Goal: Task Accomplishment & Management: Manage account settings

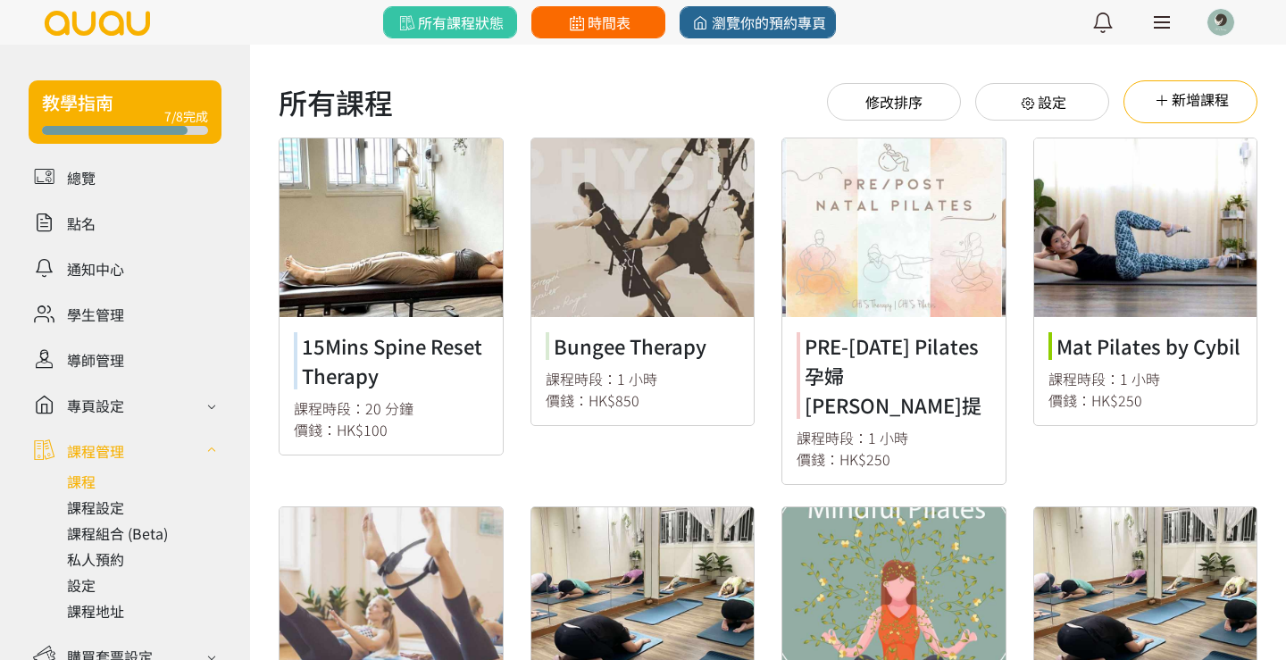
click at [589, 26] on span "時間表" at bounding box center [597, 22] width 65 height 21
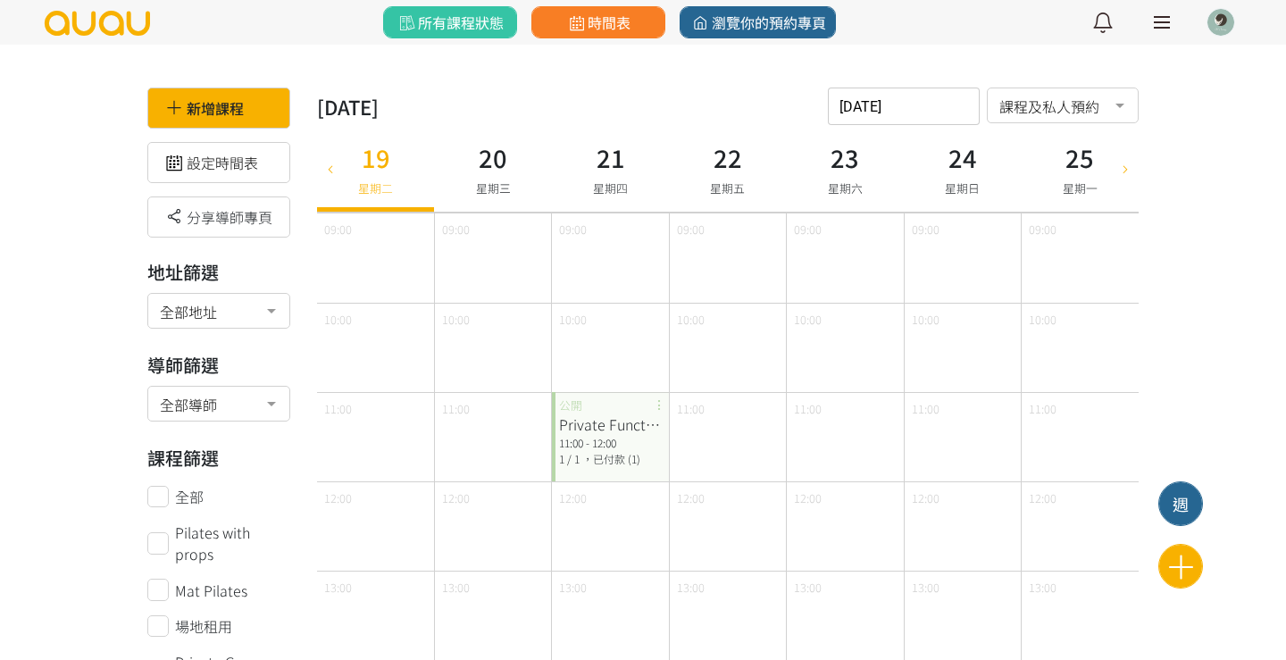
click at [336, 169] on icon at bounding box center [331, 168] width 20 height 14
type input "[DATE]"
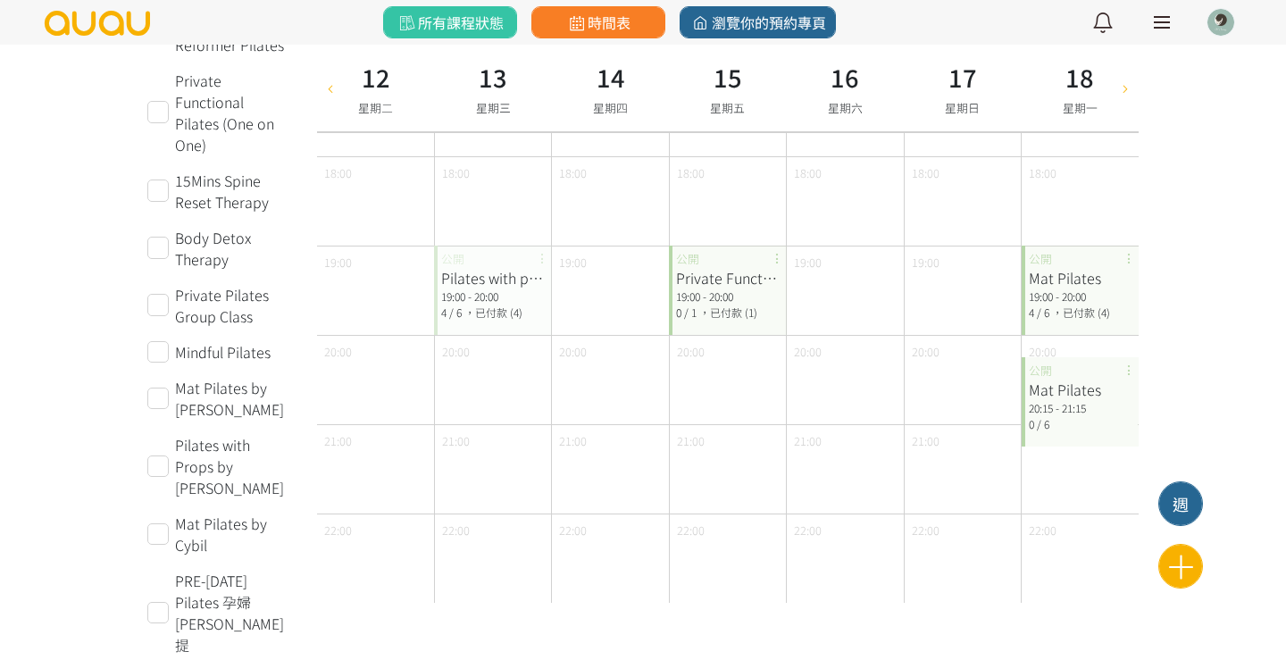
scroll to position [860, 0]
click at [1037, 307] on span "/ 6" at bounding box center [1043, 312] width 13 height 15
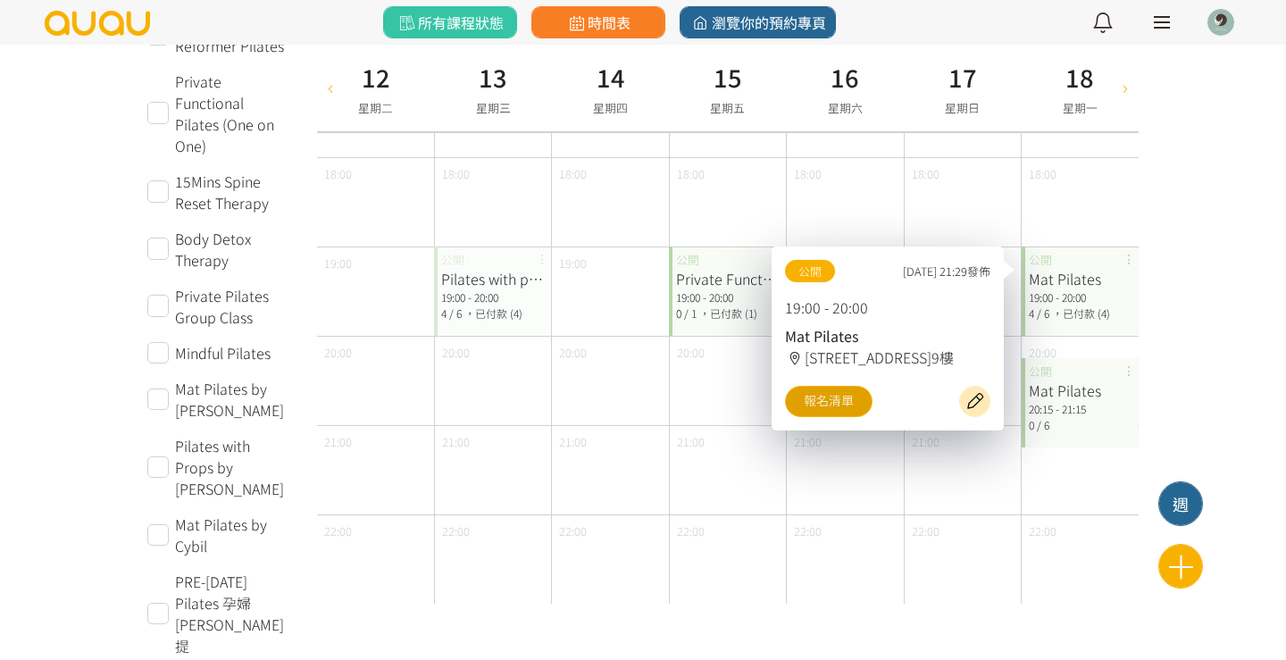
click at [831, 406] on link "報名清單" at bounding box center [829, 401] width 88 height 31
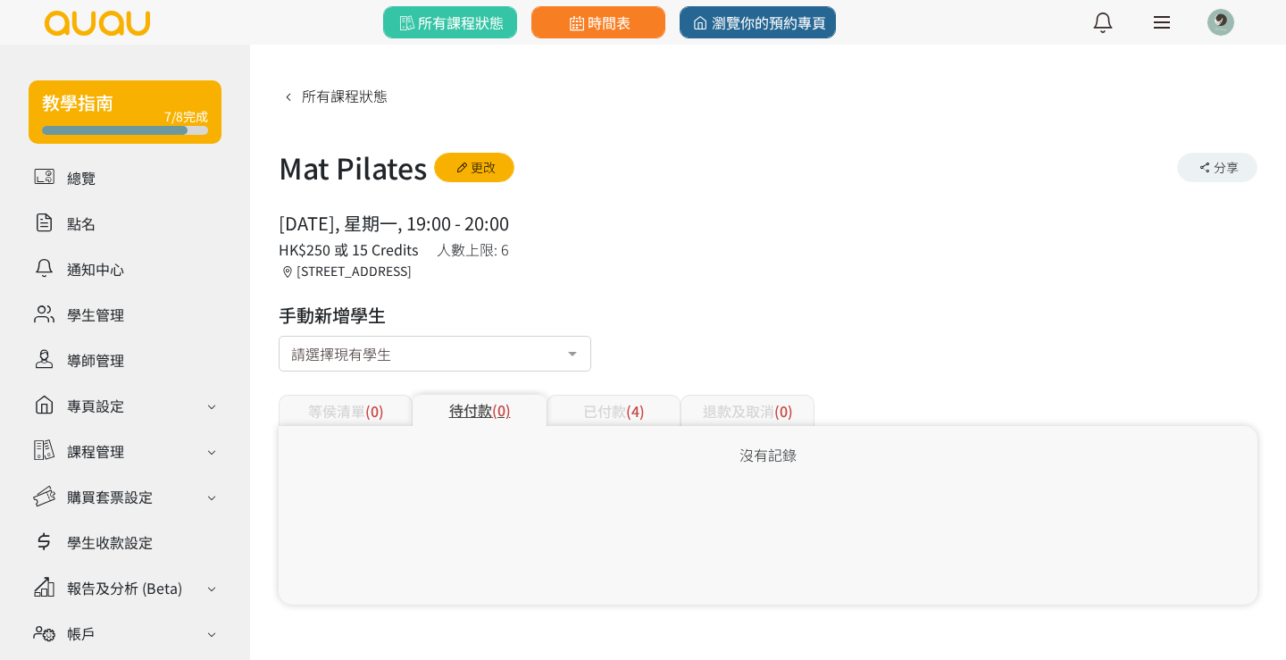
click at [622, 404] on div "已付款 (4)" at bounding box center [614, 410] width 134 height 31
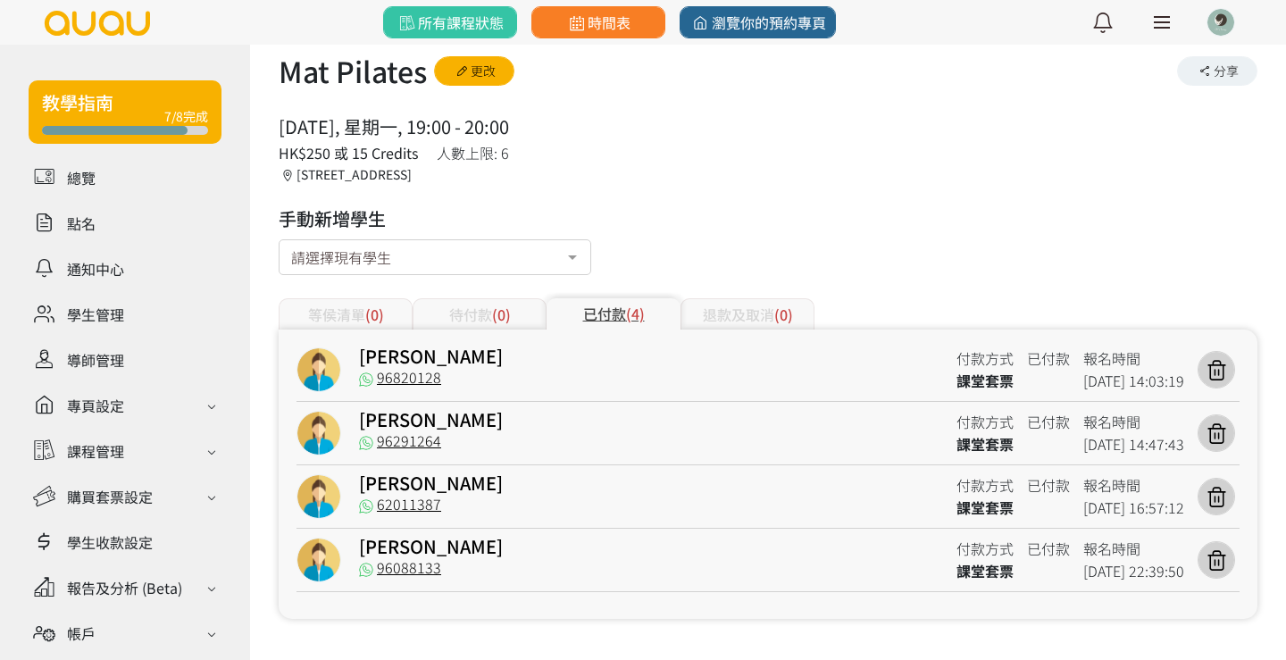
scroll to position [96, 0]
click at [455, 261] on div at bounding box center [435, 257] width 313 height 36
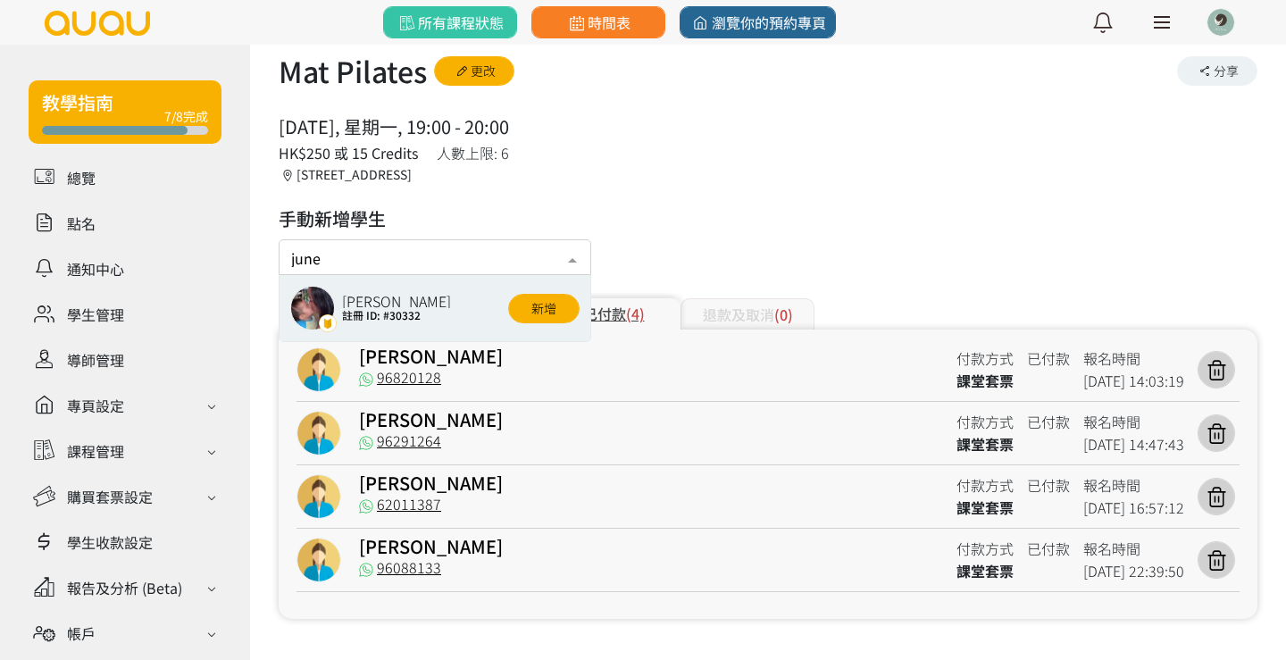
click at [501, 305] on div "Choi June 註冊 ID: #30332 新增" at bounding box center [434, 308] width 289 height 45
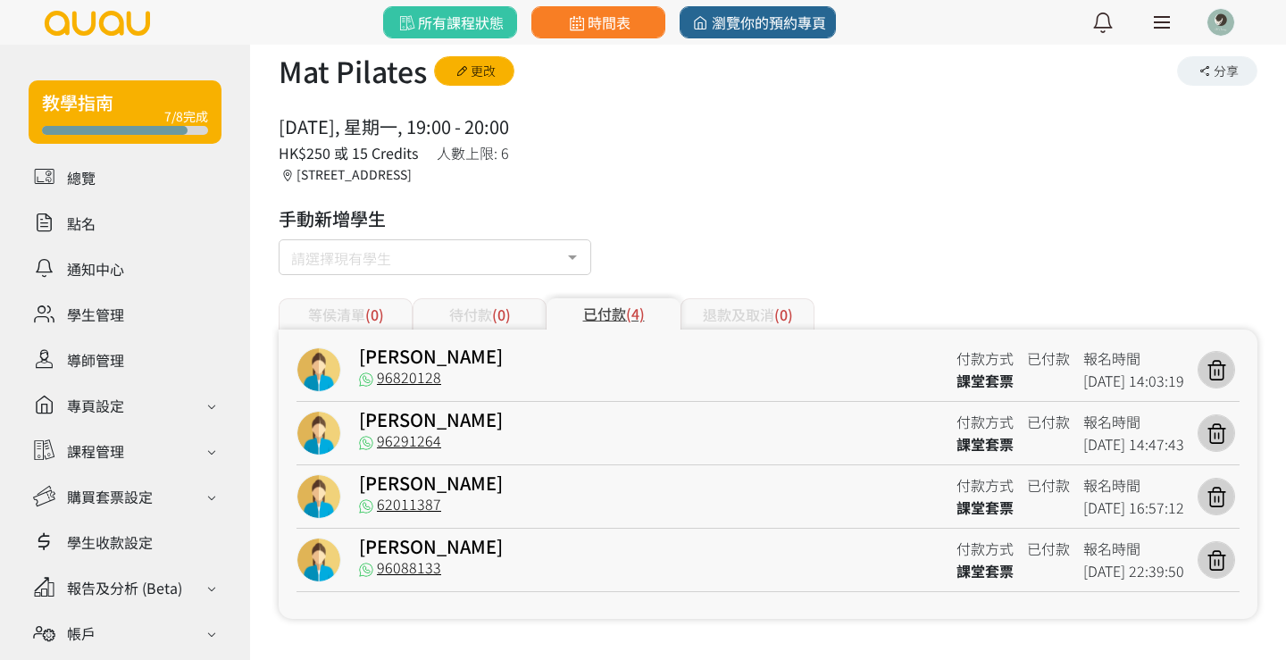
click at [531, 311] on div "待付款 (0)" at bounding box center [480, 313] width 134 height 31
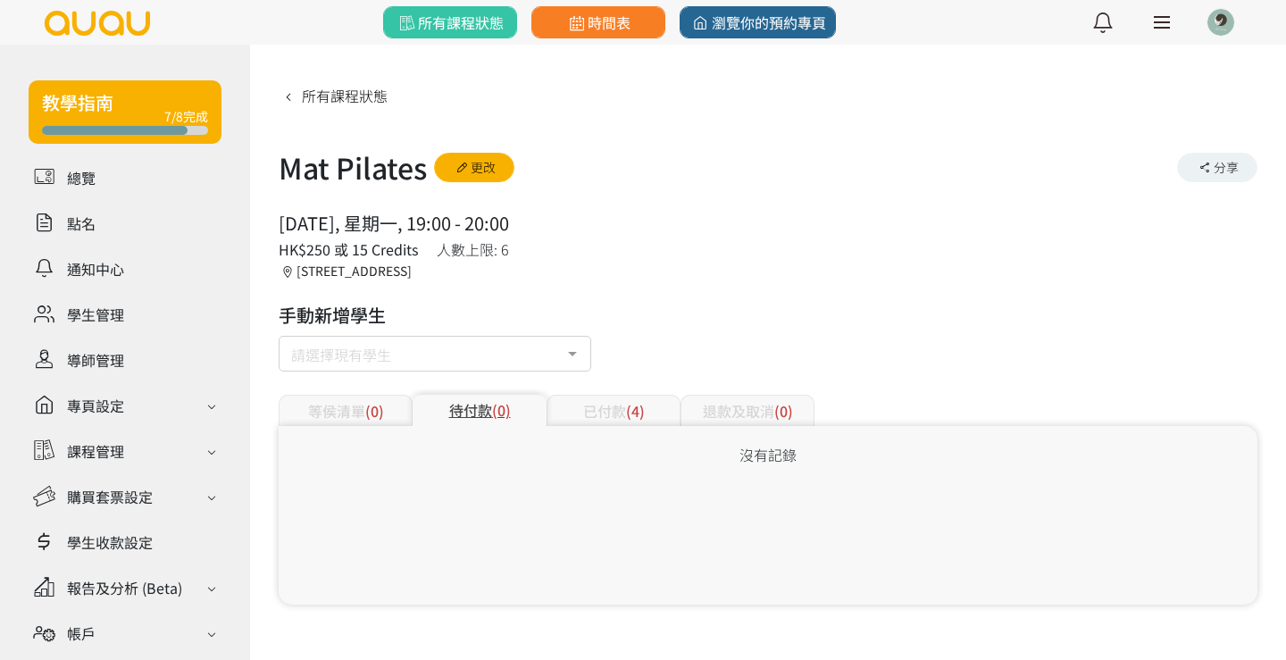
click at [631, 400] on span "(4)" at bounding box center [635, 410] width 19 height 21
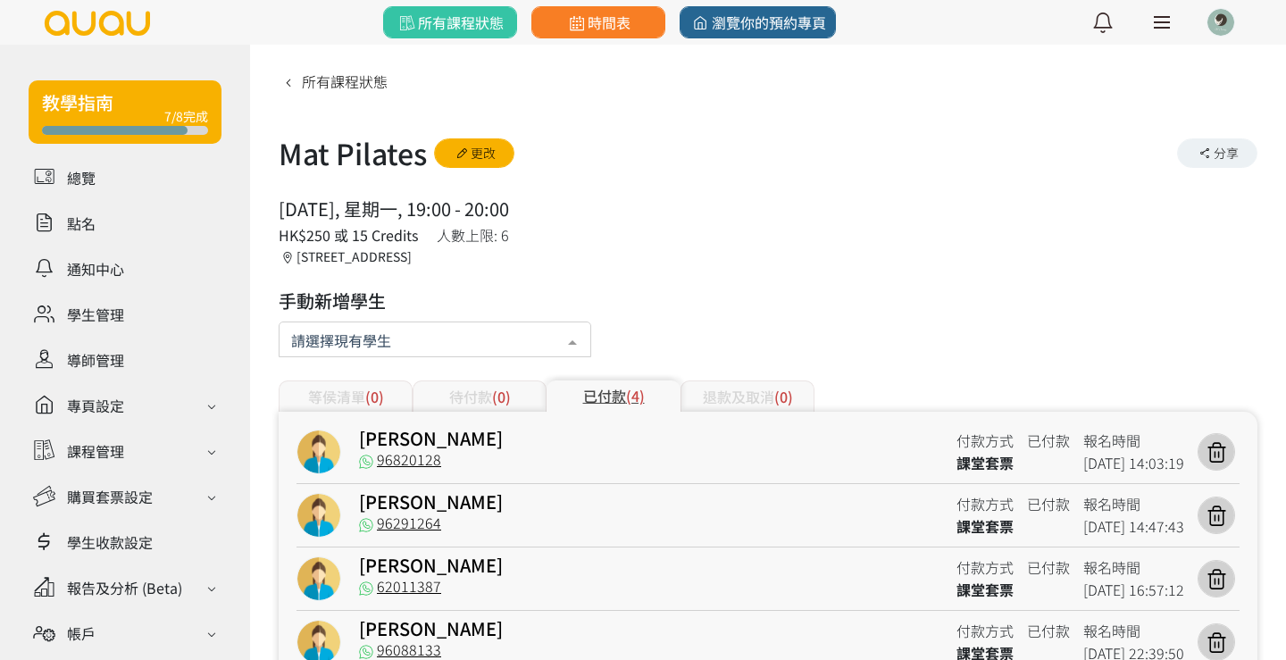
click at [458, 324] on div at bounding box center [435, 340] width 313 height 36
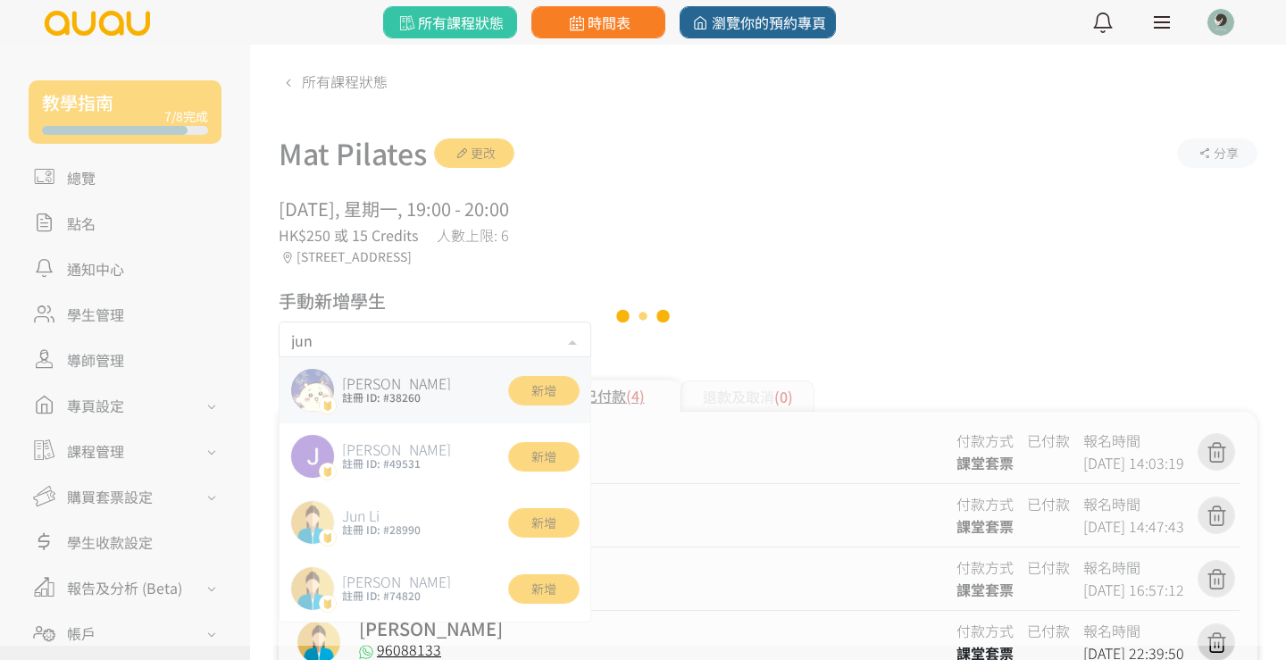
type input "june"
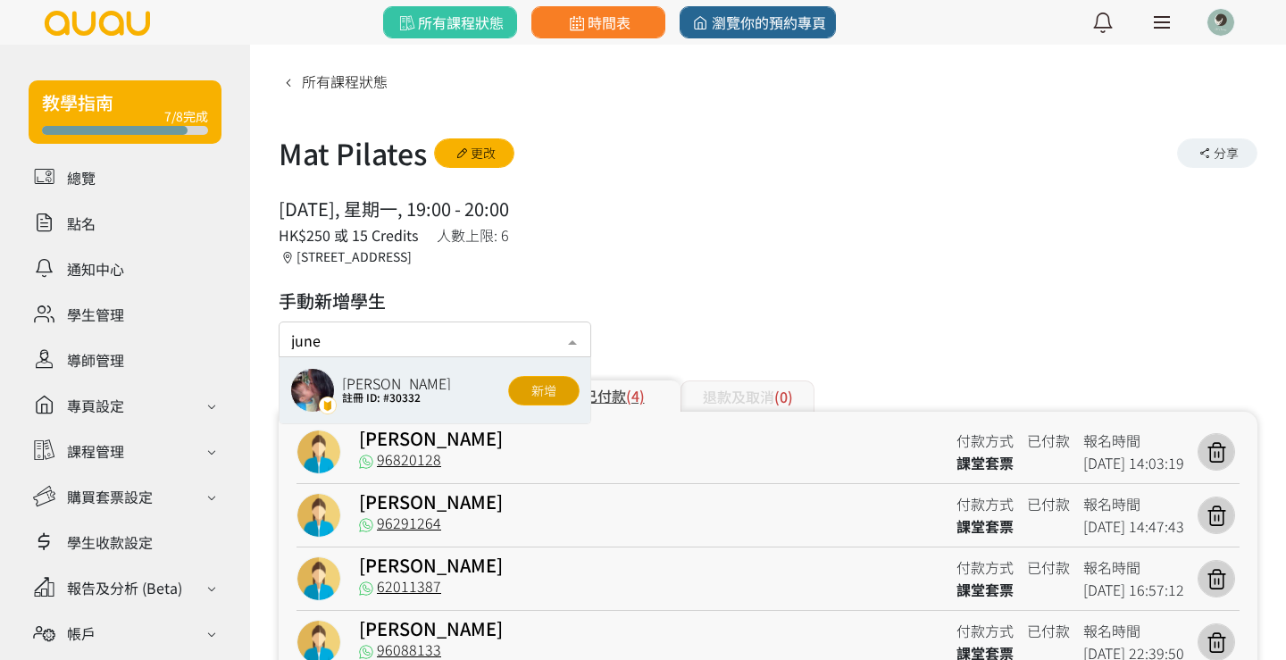
click at [537, 397] on button "新增" at bounding box center [543, 390] width 71 height 29
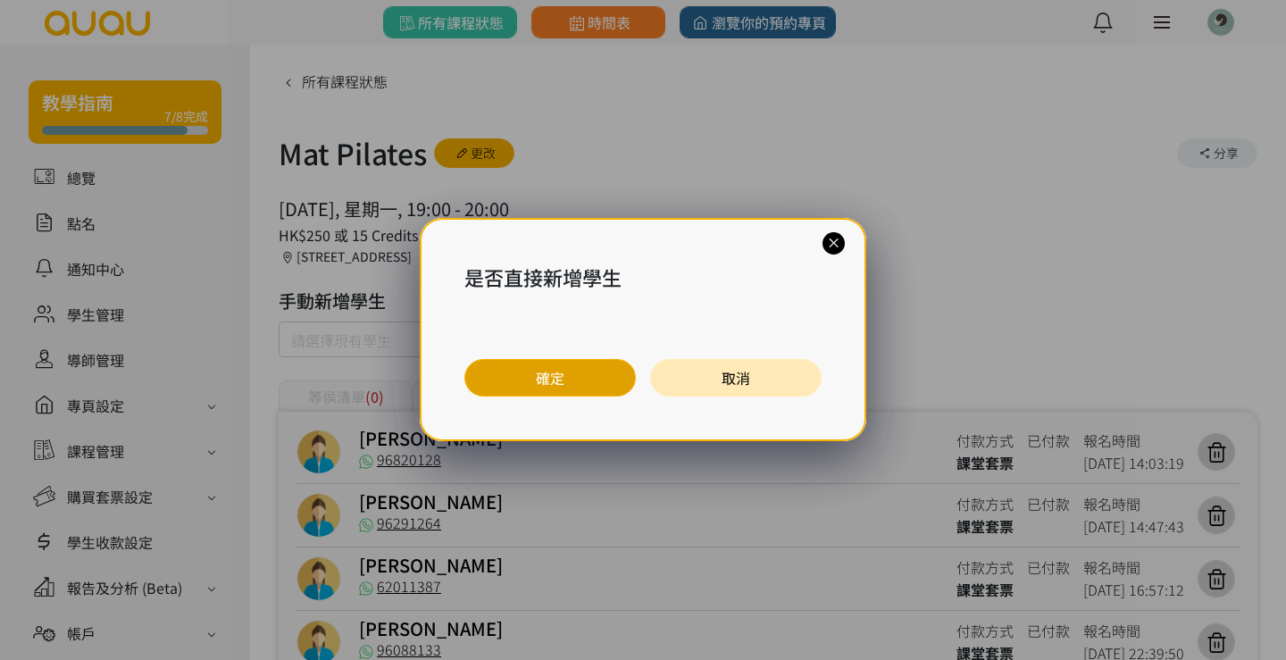
click at [577, 380] on button "確定" at bounding box center [549, 378] width 171 height 38
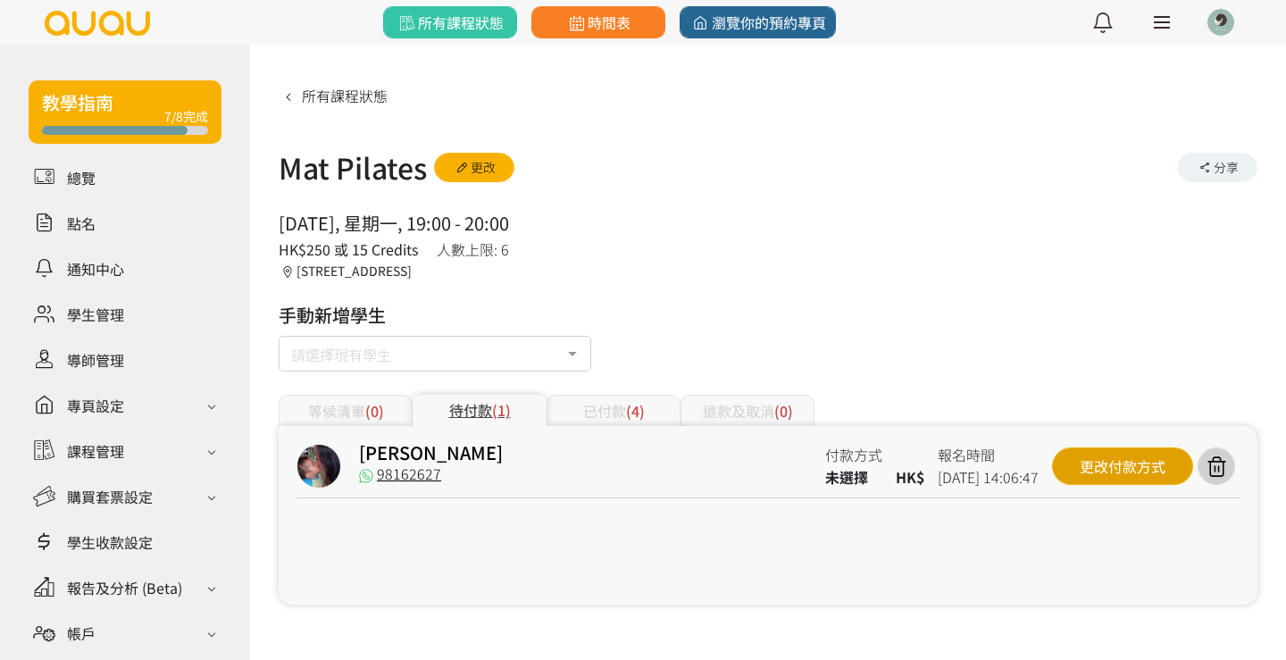
click at [1115, 448] on div "更改付款方式" at bounding box center [1122, 466] width 141 height 38
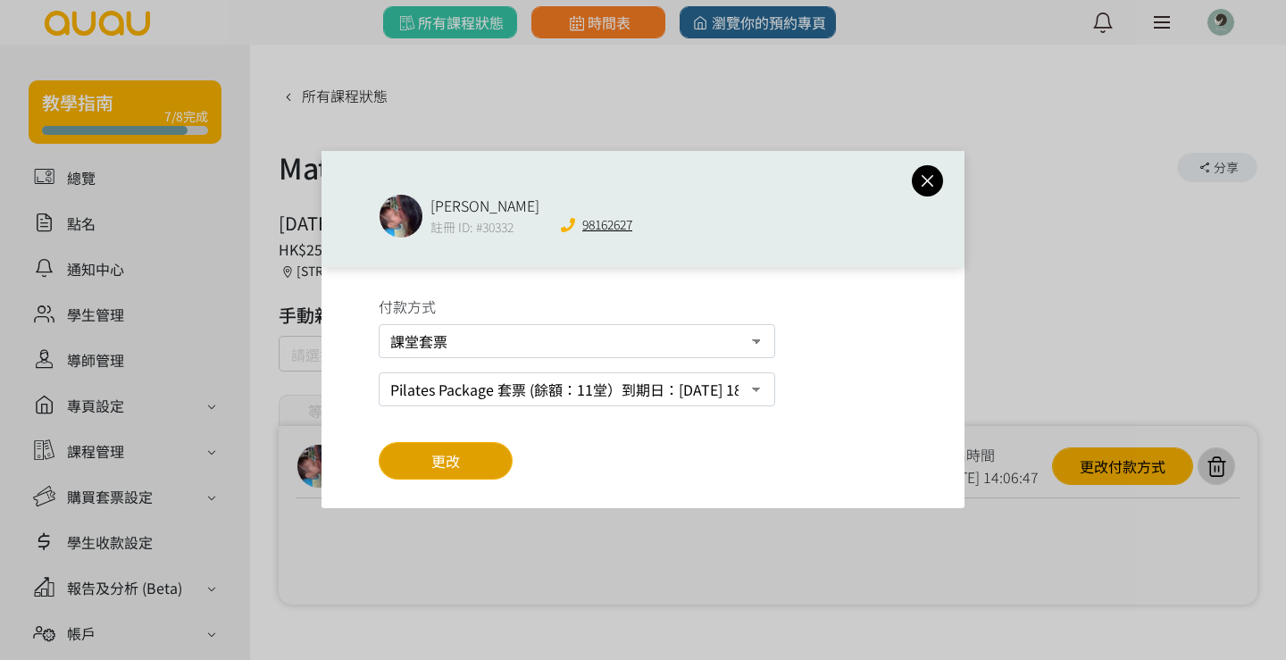
click at [449, 458] on span "更改" at bounding box center [445, 460] width 29 height 21
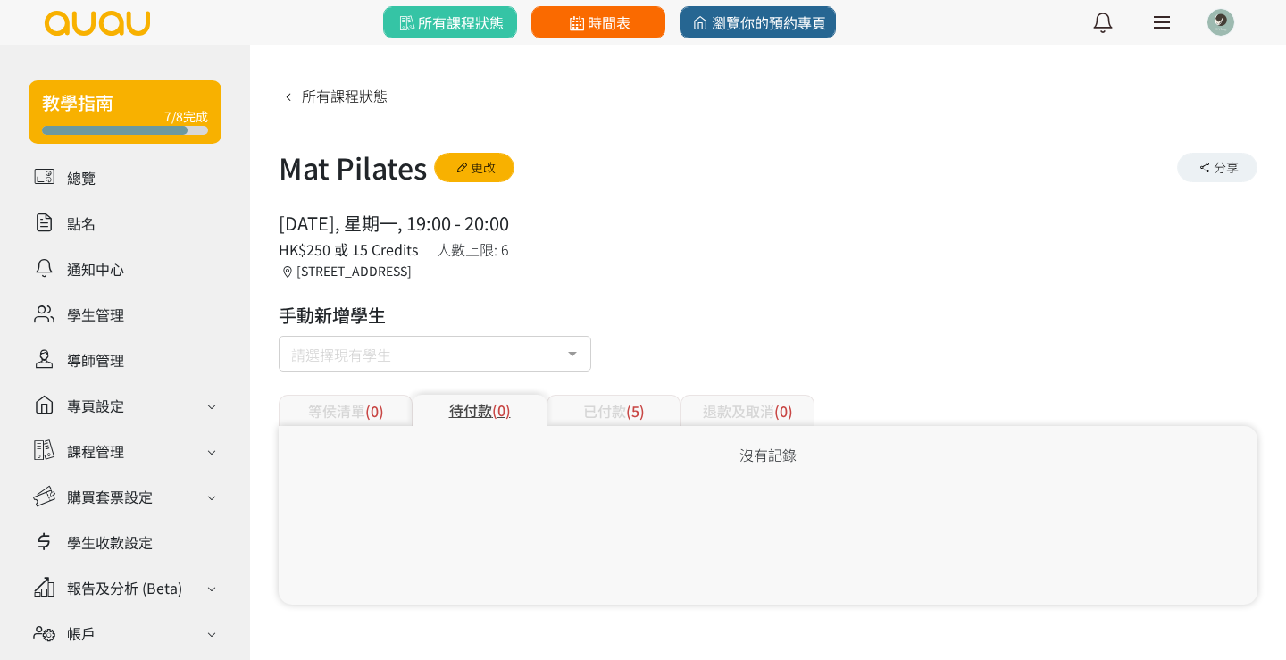
click at [620, 26] on span "時間表" at bounding box center [597, 22] width 65 height 21
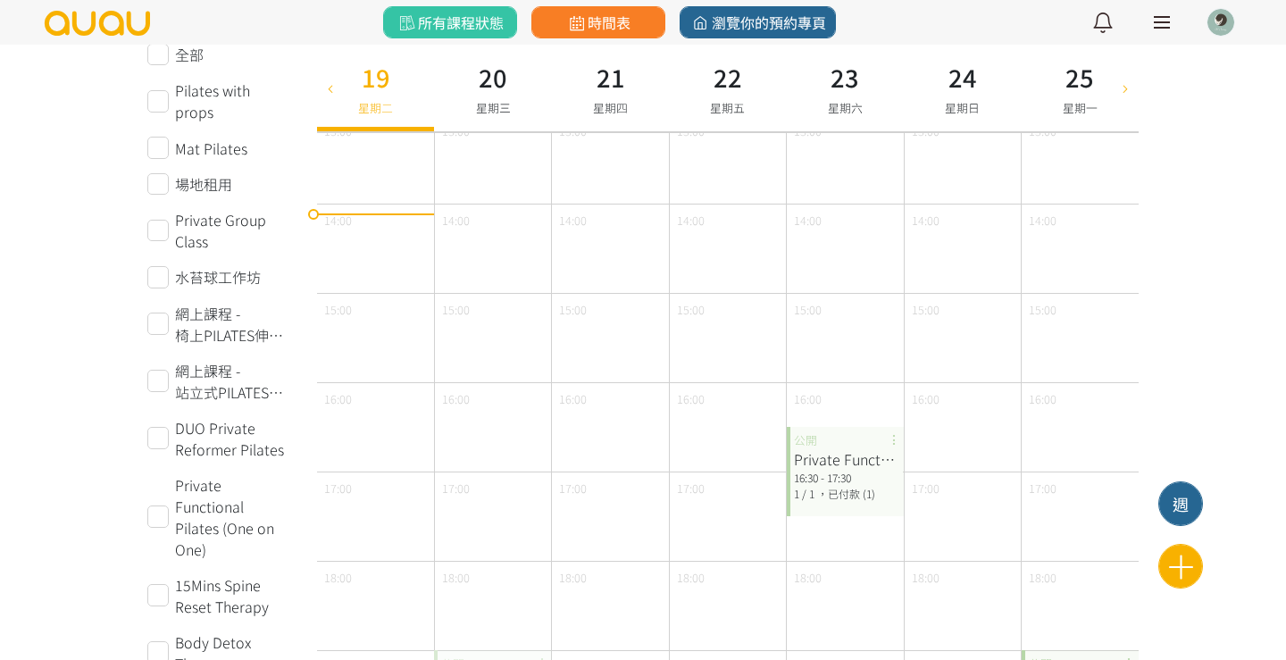
scroll to position [455, 0]
click at [1120, 94] on icon at bounding box center [1125, 87] width 20 height 14
type input "2025-08-26"
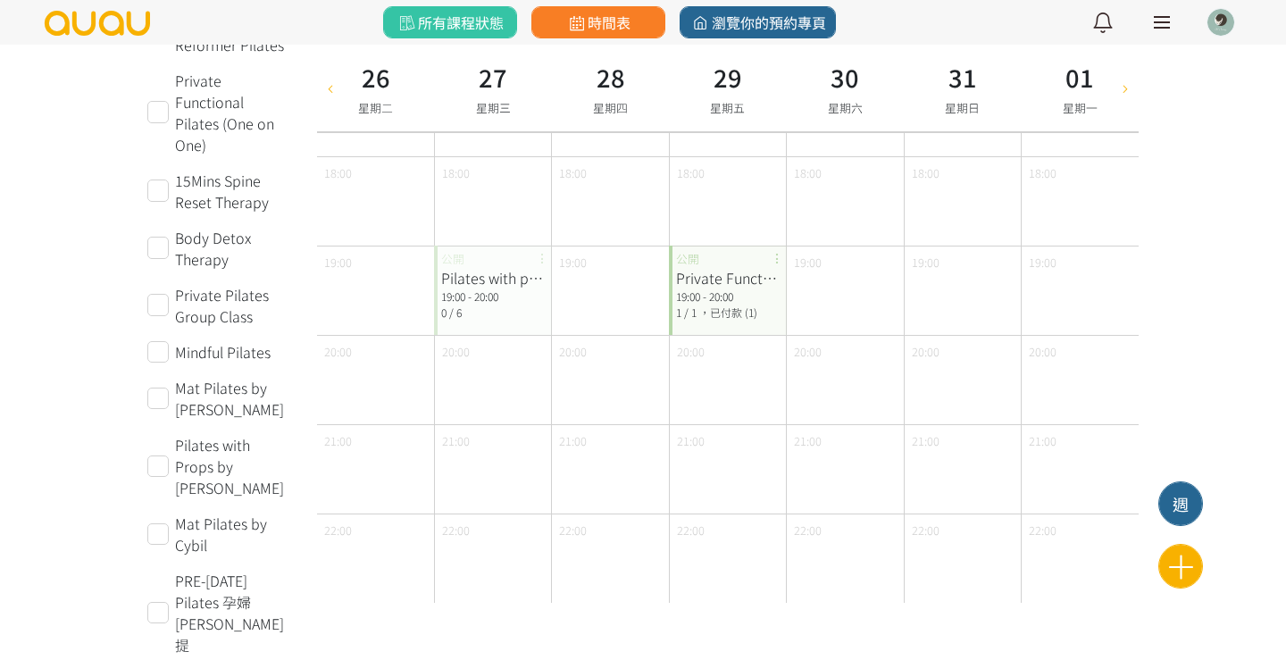
scroll to position [860, 0]
